Goal: Download file/media

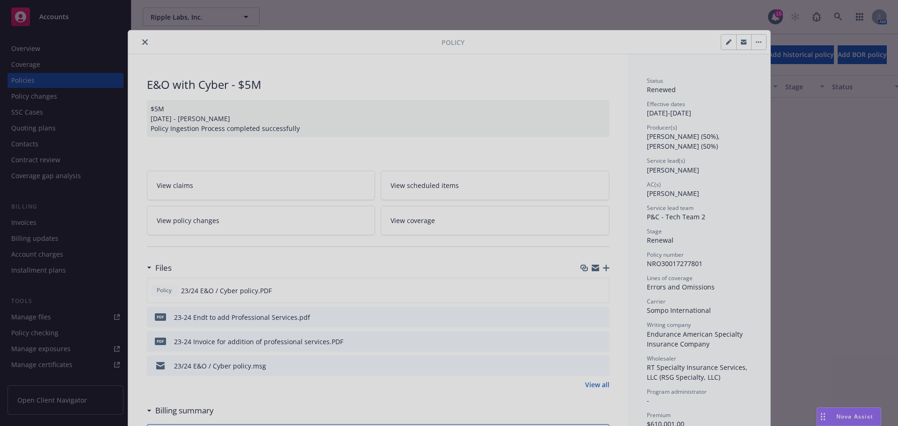
scroll to position [4116, 0]
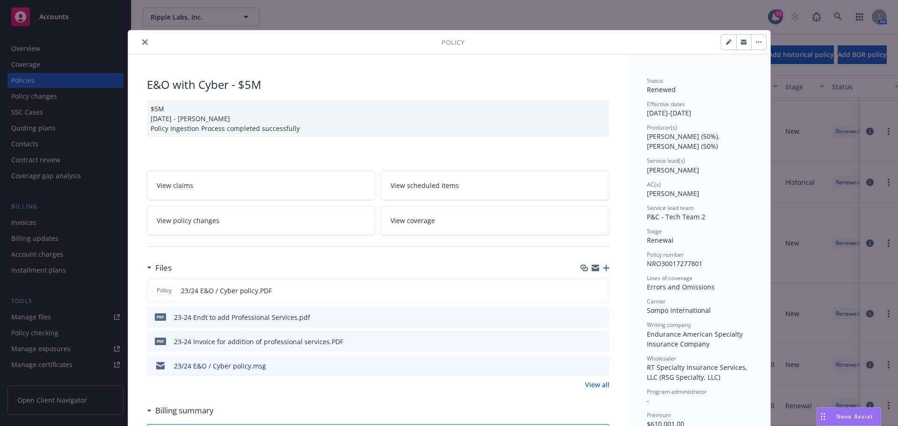
click at [142, 41] on icon "close" at bounding box center [145, 42] width 6 height 6
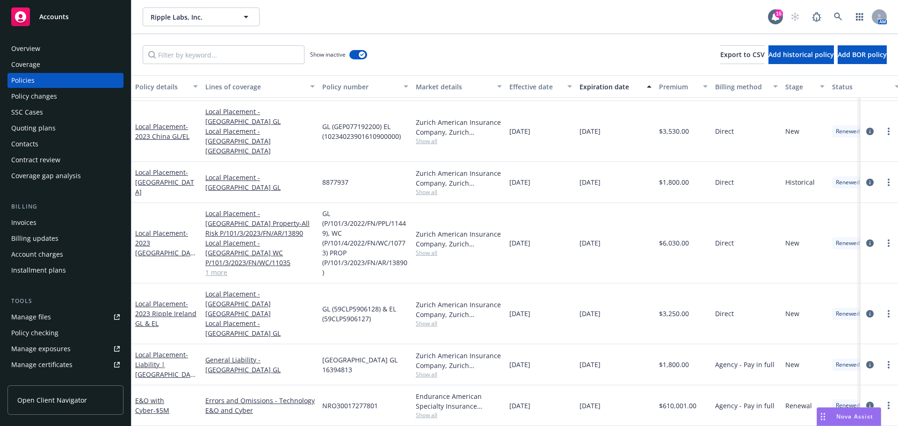
click at [38, 48] on div "Overview" at bounding box center [25, 48] width 29 height 15
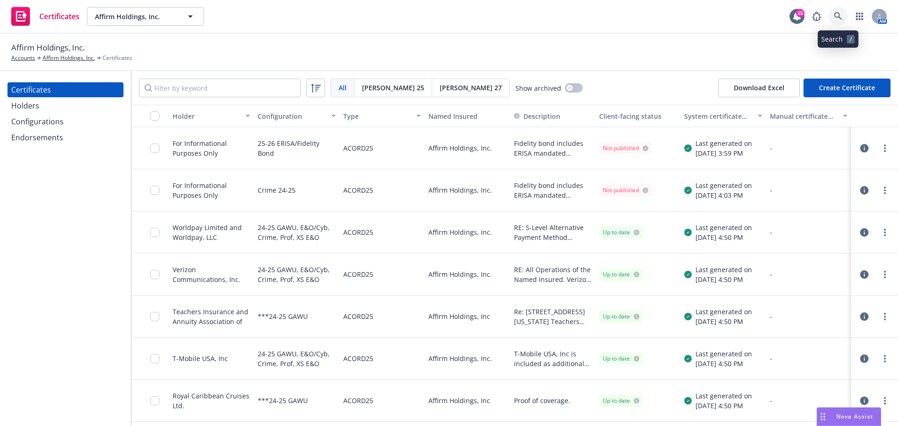
click at [839, 15] on icon at bounding box center [838, 16] width 8 height 8
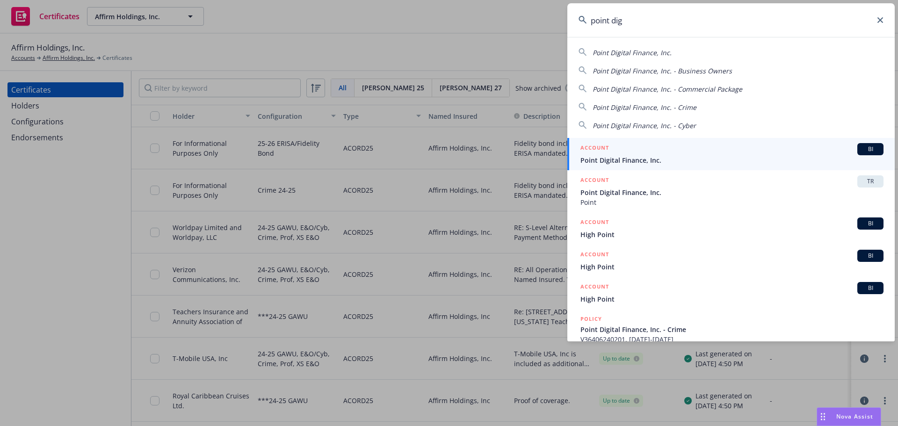
type input "point dig"
click at [638, 158] on span "Point Digital Finance, Inc." at bounding box center [731, 160] width 303 height 10
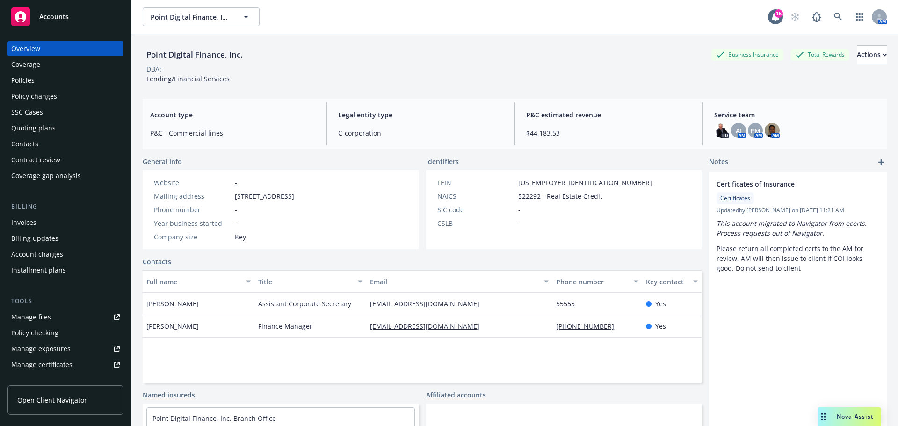
click at [33, 78] on div "Policies" at bounding box center [22, 80] width 23 height 15
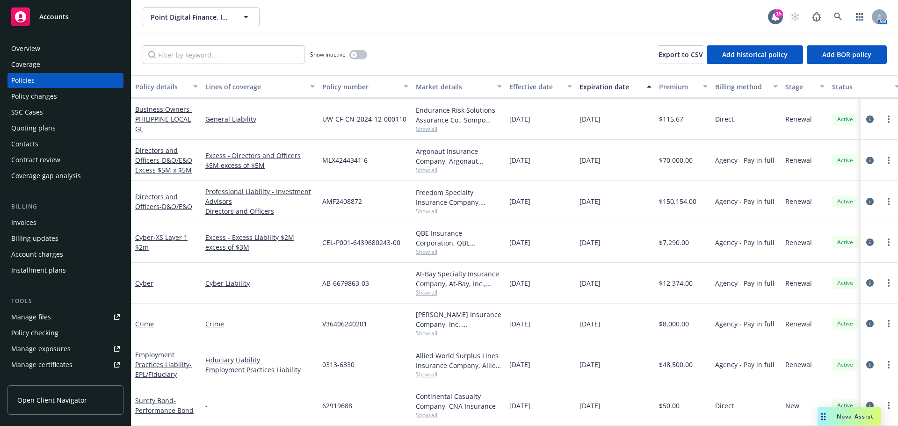
scroll to position [159, 0]
click at [178, 202] on span "- D&O/E&O" at bounding box center [175, 206] width 33 height 9
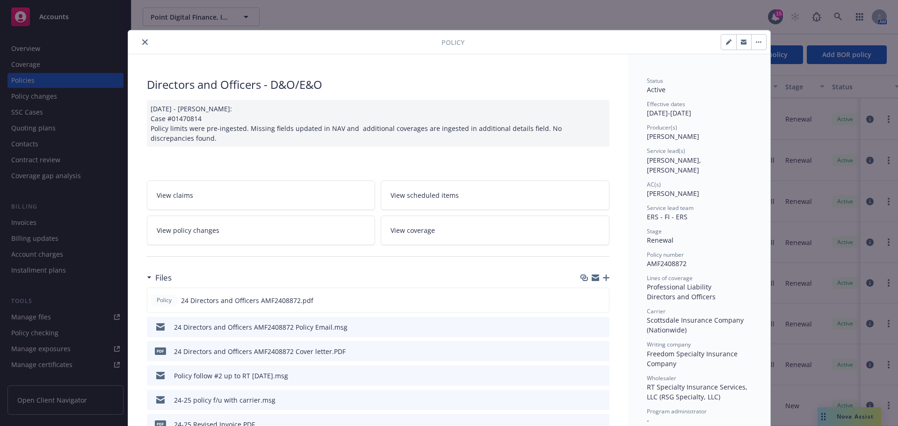
scroll to position [94, 0]
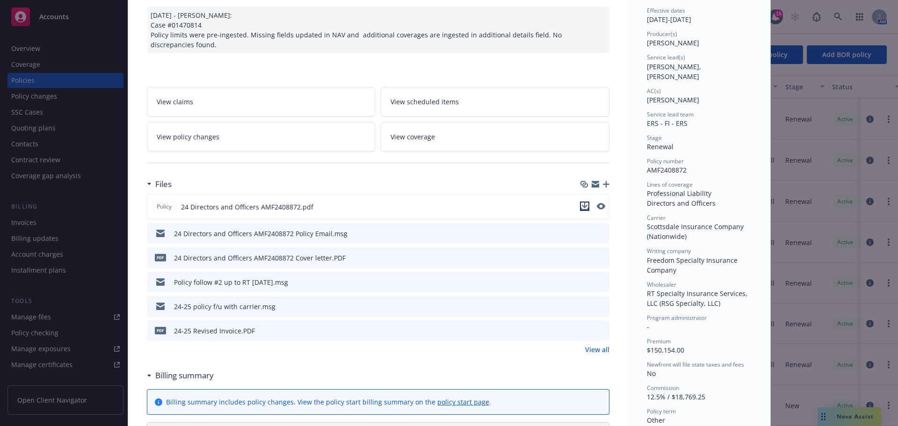
click at [581, 209] on icon "download file" at bounding box center [584, 206] width 7 height 7
